Goal: Information Seeking & Learning: Learn about a topic

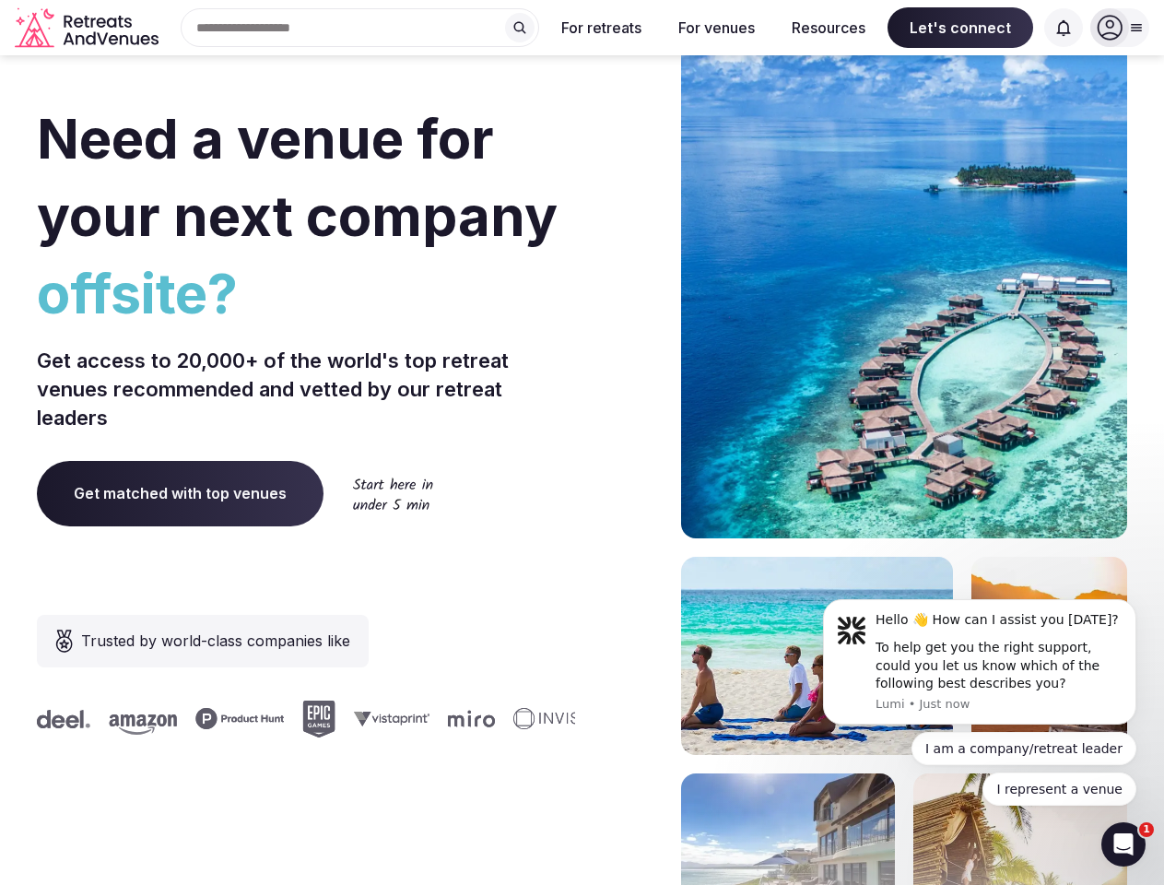
click at [581, 442] on div "Need a venue for your next company offsite? Get access to 20,000+ of the world'…" at bounding box center [582, 551] width 1090 height 1110
click at [360, 28] on div "Search Popular Destinations [GEOGRAPHIC_DATA], [GEOGRAPHIC_DATA] [GEOGRAPHIC_DA…" at bounding box center [352, 27] width 373 height 39
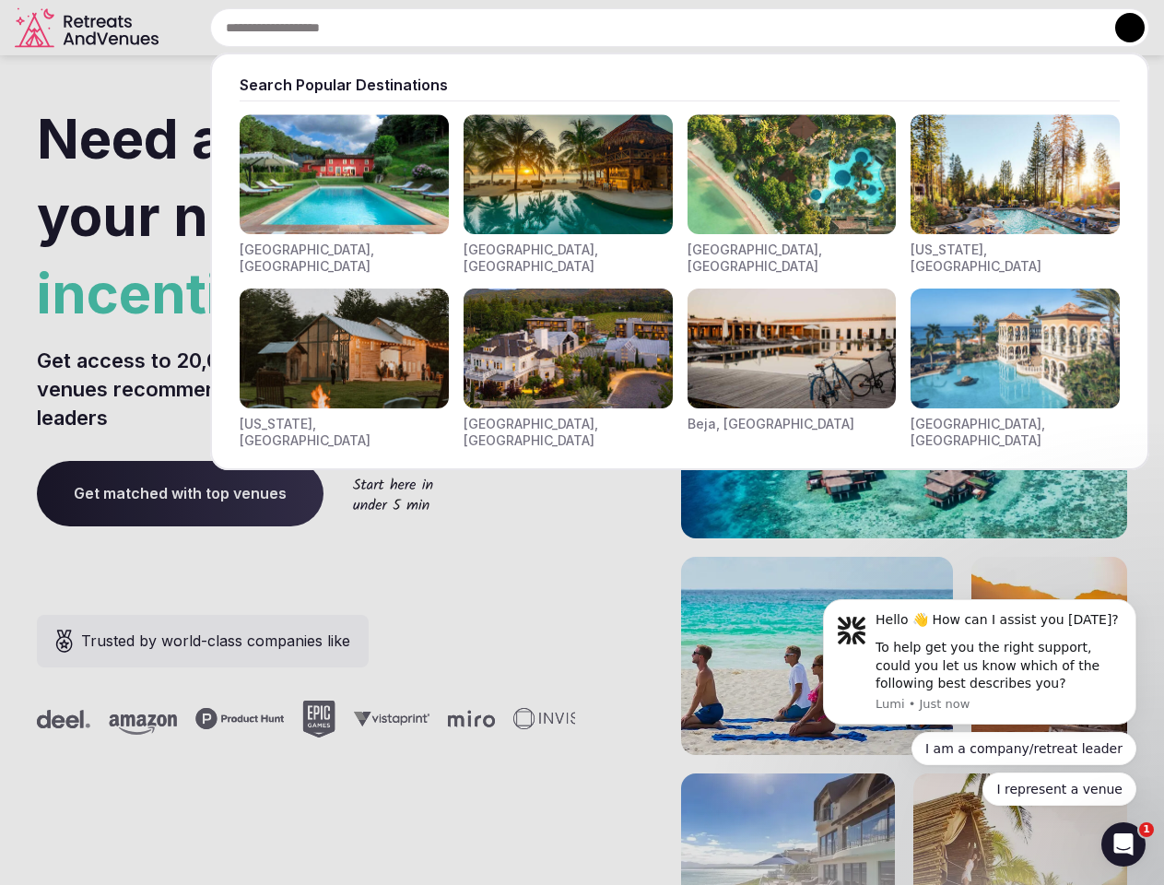
click at [520, 28] on input "text" at bounding box center [679, 27] width 939 height 39
click at [602, 28] on input "text" at bounding box center [679, 27] width 939 height 39
click at [716, 28] on input "text" at bounding box center [679, 27] width 939 height 39
click at [828, 28] on input "text" at bounding box center [679, 27] width 939 height 39
click at [960, 28] on input "text" at bounding box center [679, 27] width 939 height 39
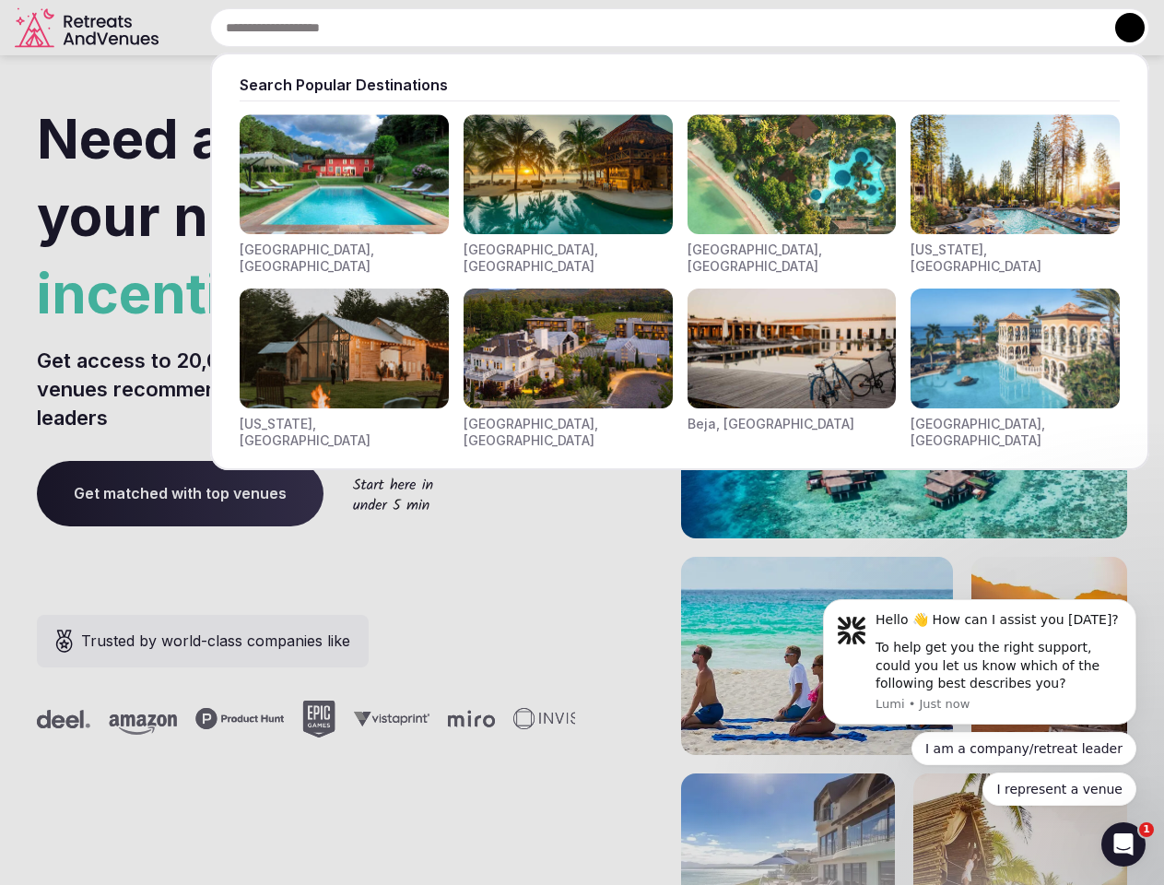
click at [1063, 28] on input "text" at bounding box center [679, 27] width 939 height 39
click at [1120, 28] on button at bounding box center [1129, 27] width 29 height 29
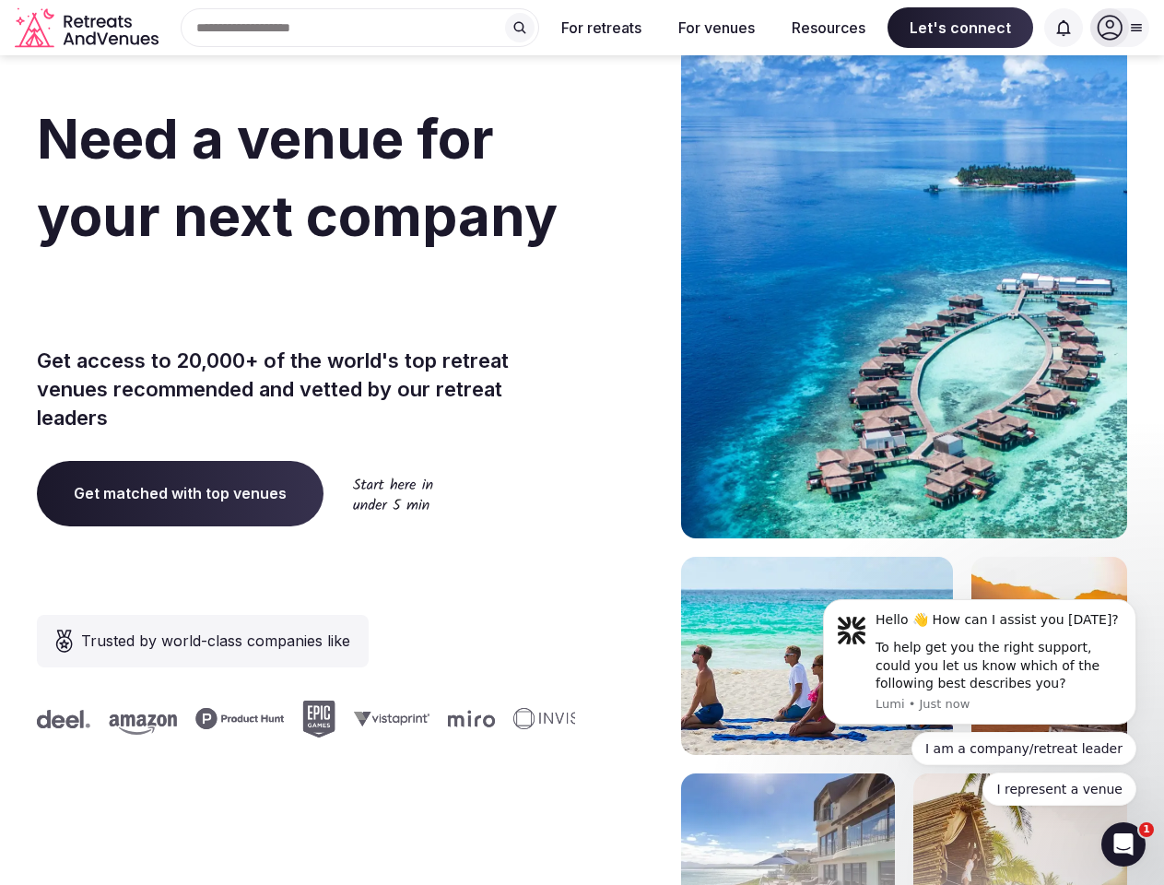
click at [979, 662] on div "To help get you the right support, could you let us know which of the following…" at bounding box center [998, 666] width 247 height 54
